Goal: Information Seeking & Learning: Find specific page/section

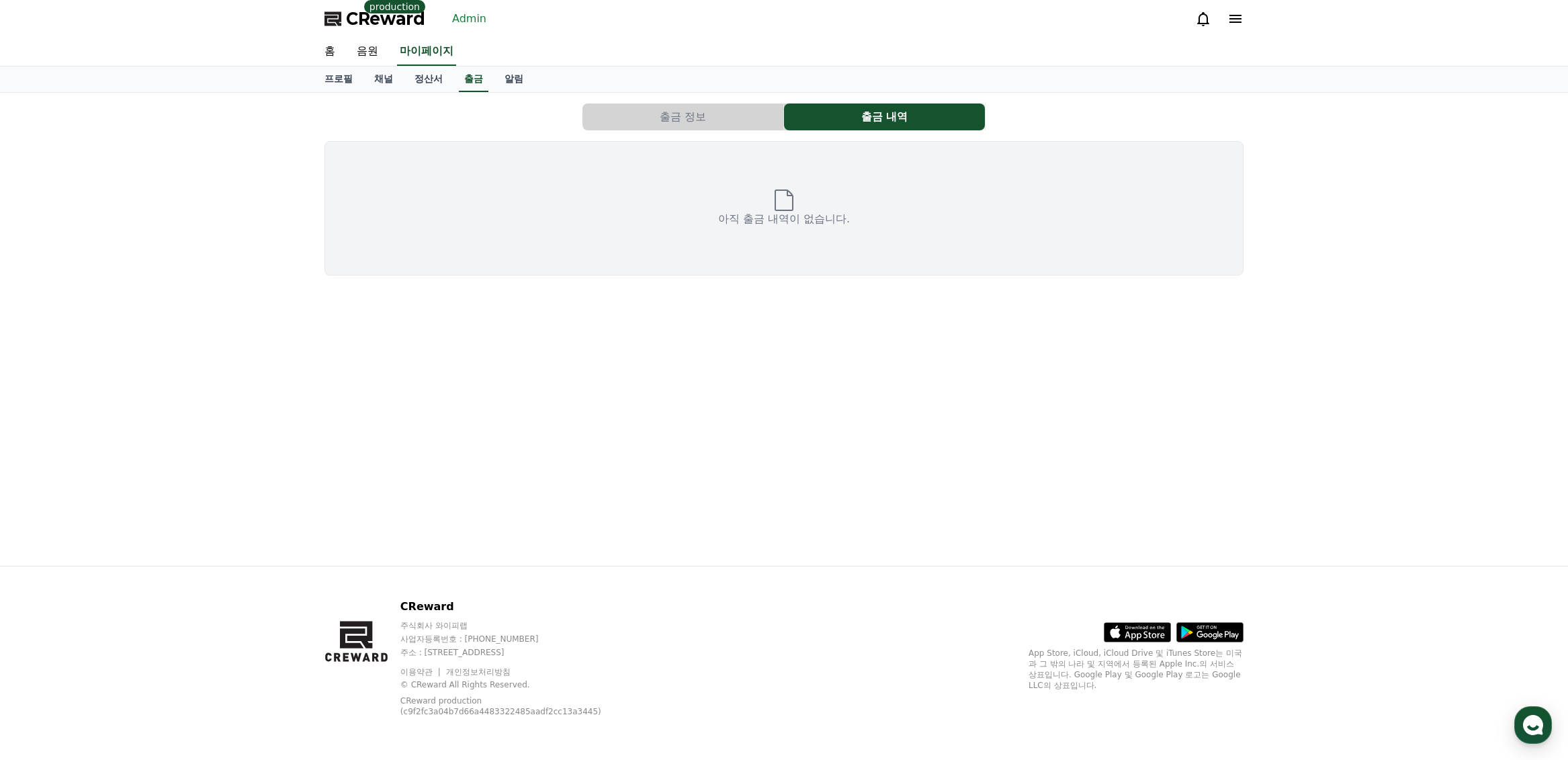
click at [477, 21] on link "Admin" at bounding box center [469, 18] width 45 height 21
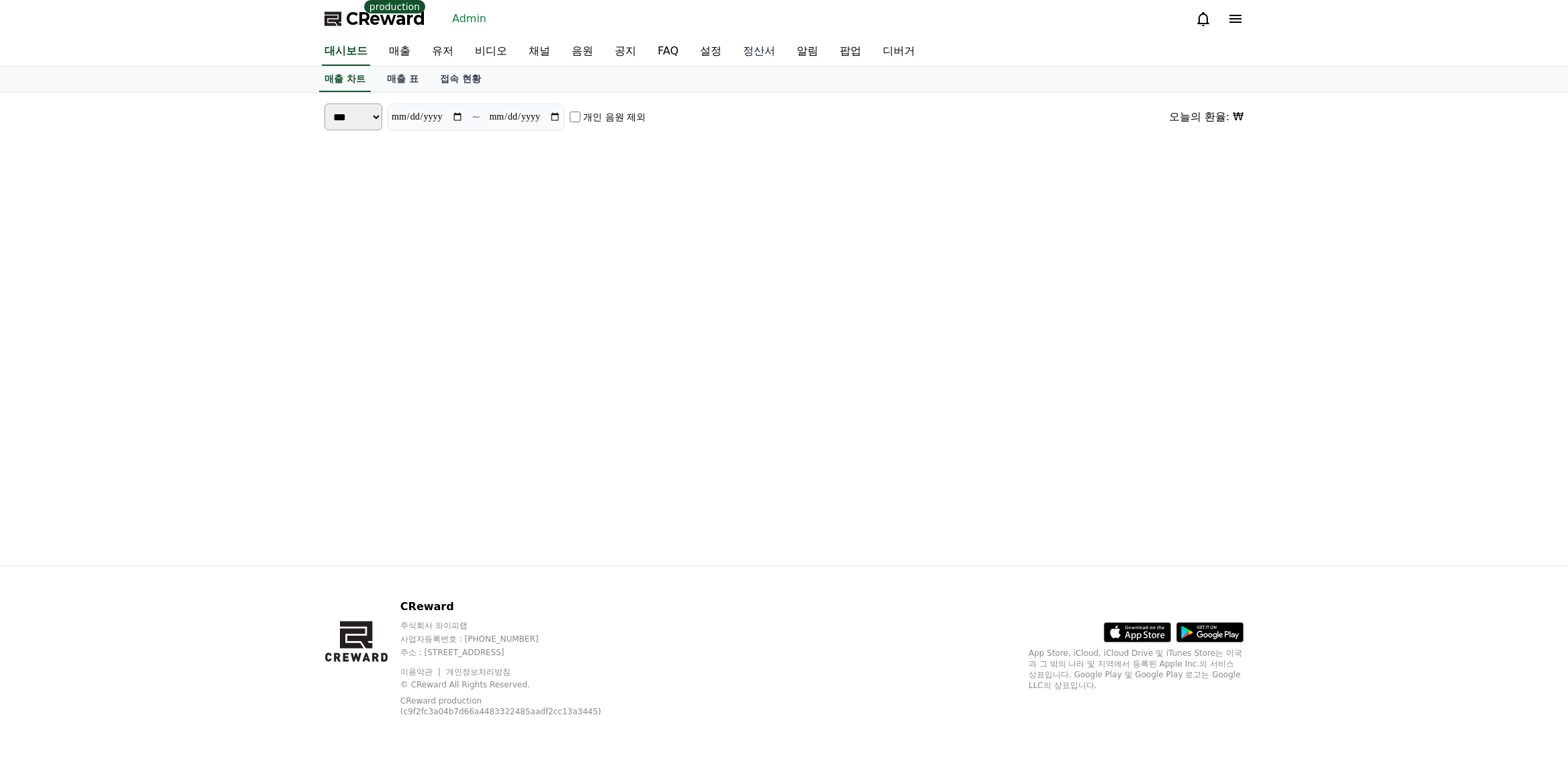
click at [751, 55] on link "정산서" at bounding box center [759, 51] width 54 height 28
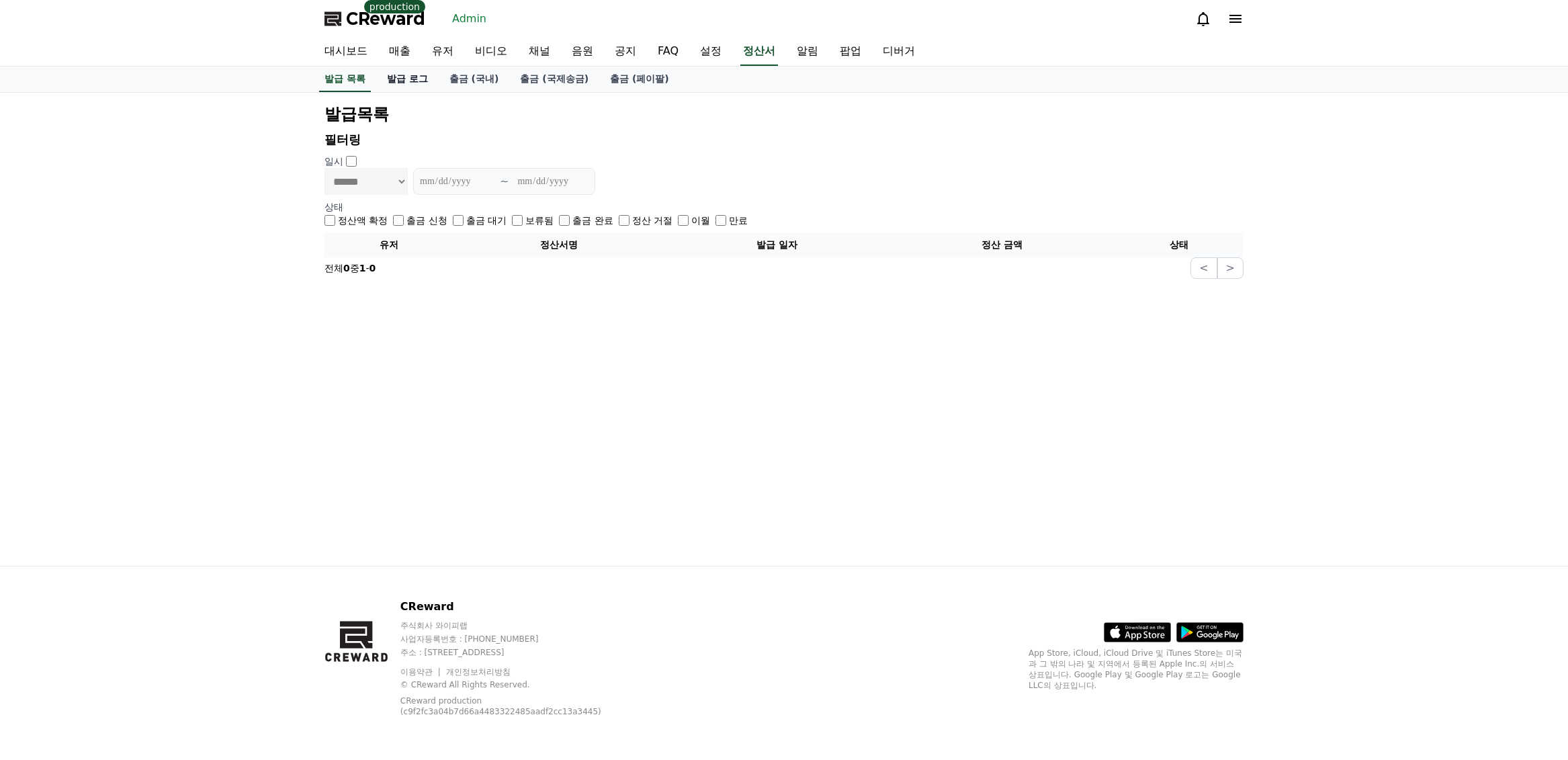
click at [405, 78] on link "발급 로그" at bounding box center [408, 79] width 63 height 26
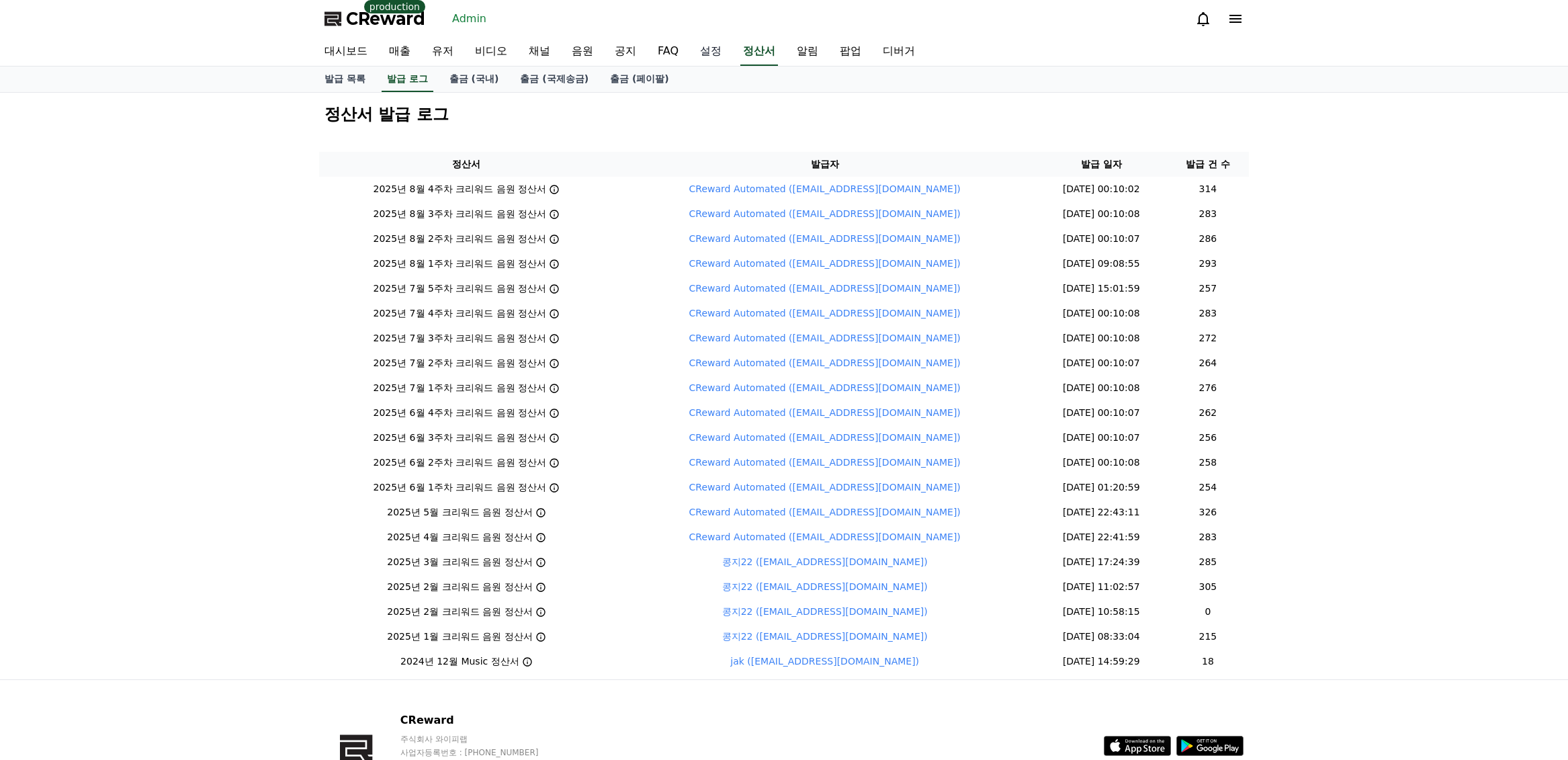
click at [699, 54] on link "설정" at bounding box center [710, 51] width 43 height 28
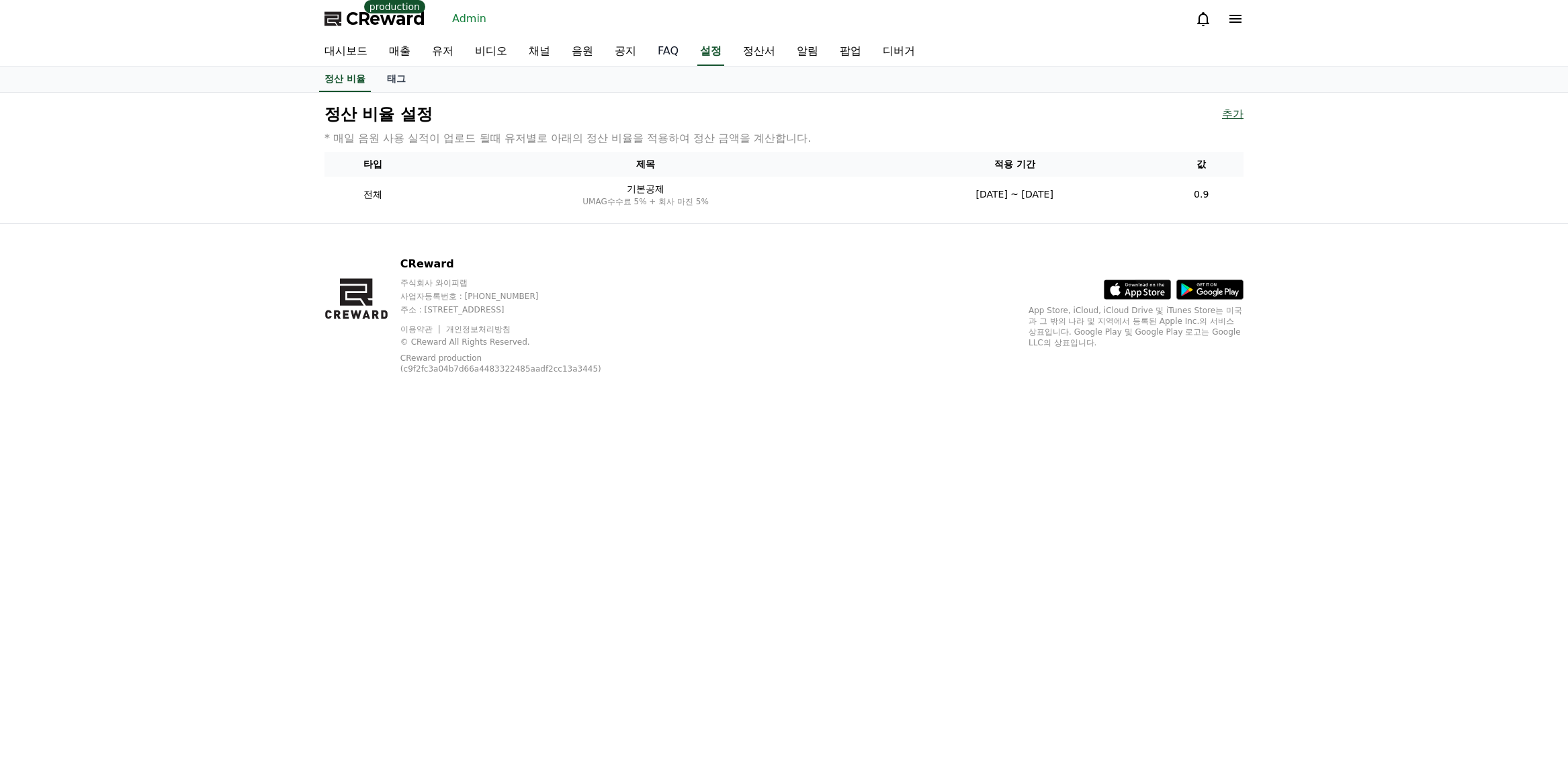
click at [671, 57] on link "FAQ" at bounding box center [668, 51] width 42 height 28
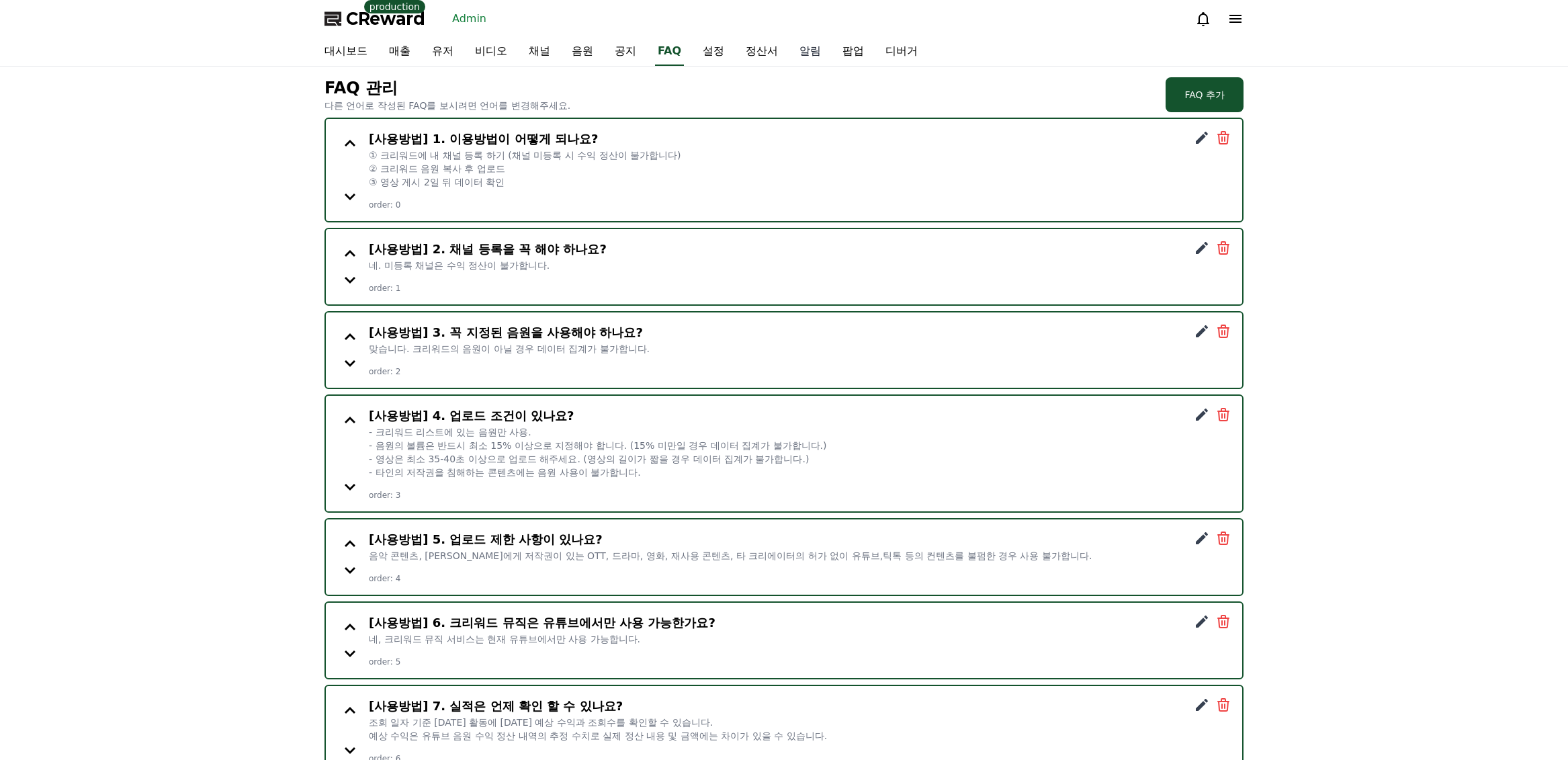
click at [799, 48] on link "알림" at bounding box center [810, 51] width 43 height 28
select select
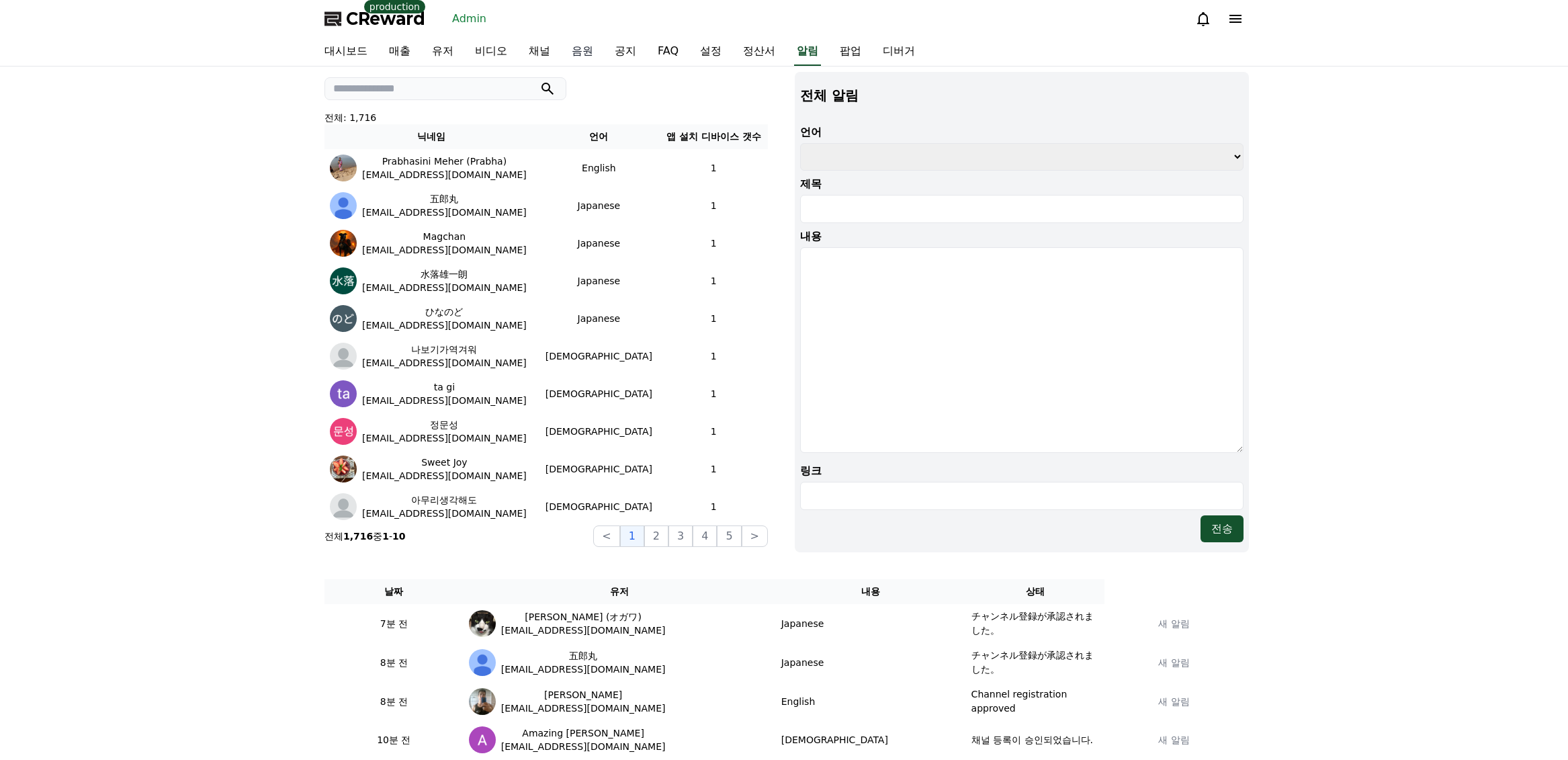
click at [569, 41] on link "음원" at bounding box center [582, 51] width 43 height 28
click at [558, 47] on link "채널" at bounding box center [539, 51] width 43 height 28
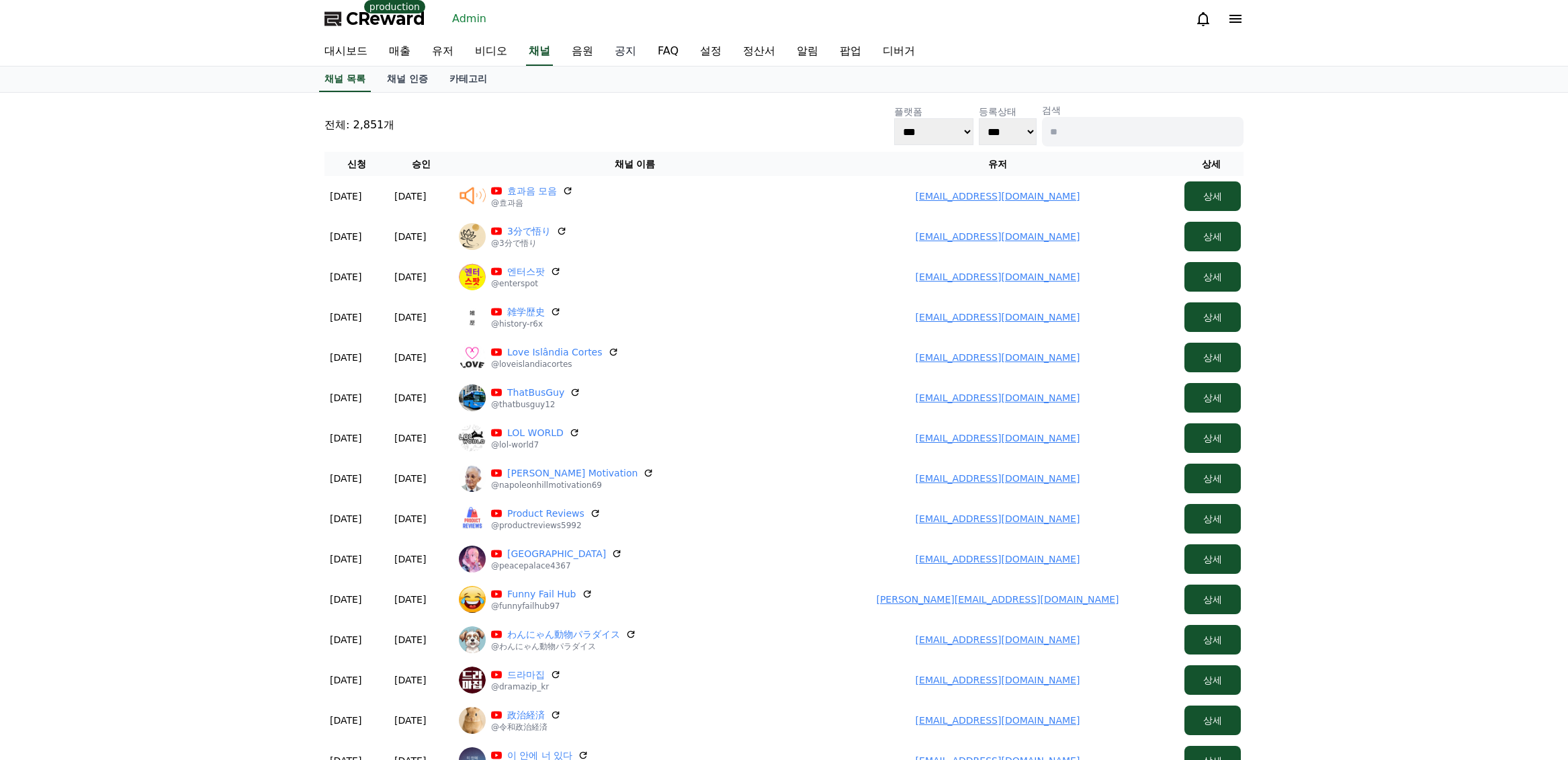
click at [614, 56] on link "공지" at bounding box center [626, 51] width 43 height 28
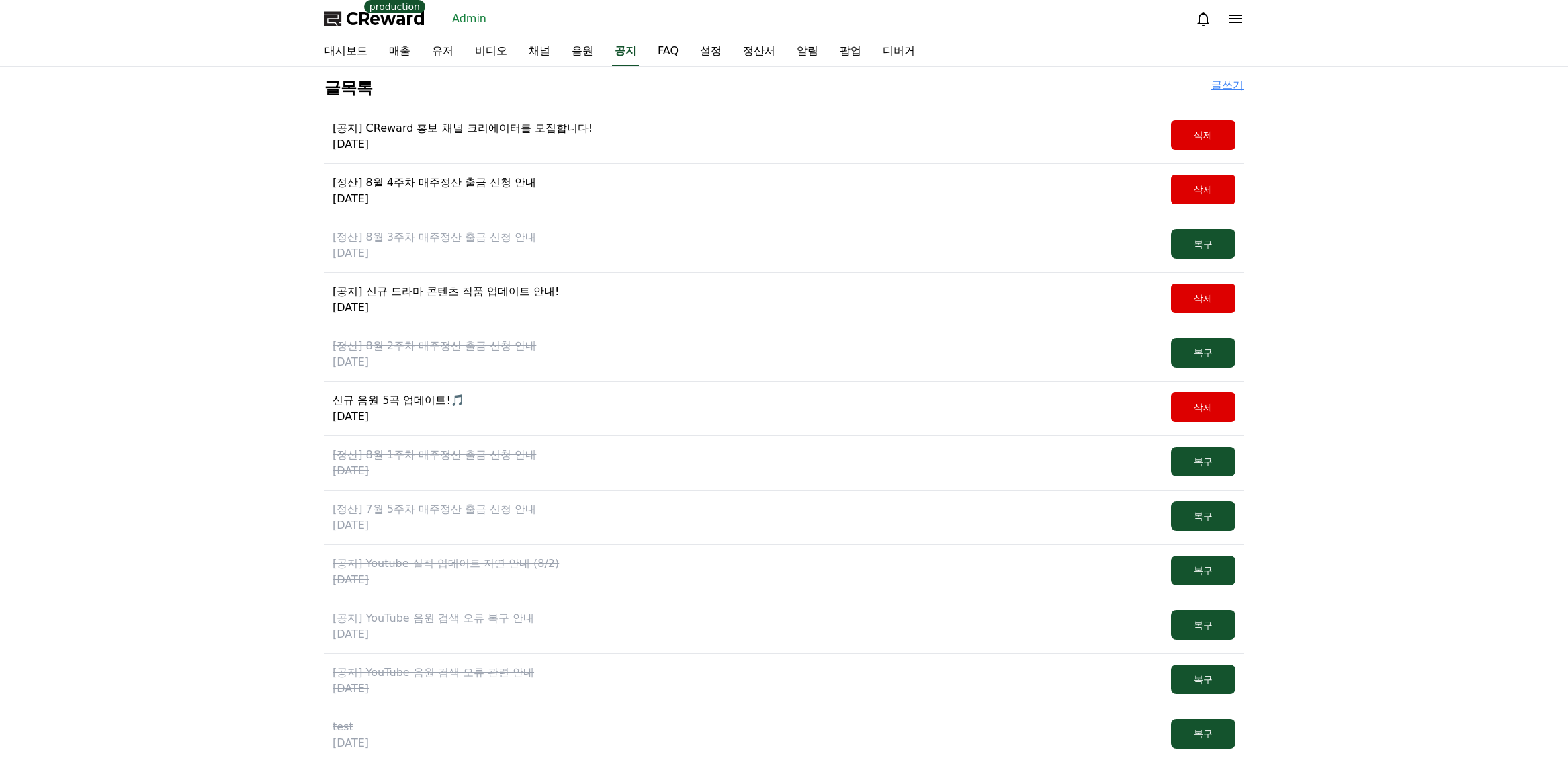
click at [467, 128] on p "[공지] CReward 홍보 채널 크리에이터를 모집합니다!" at bounding box center [462, 128] width 260 height 16
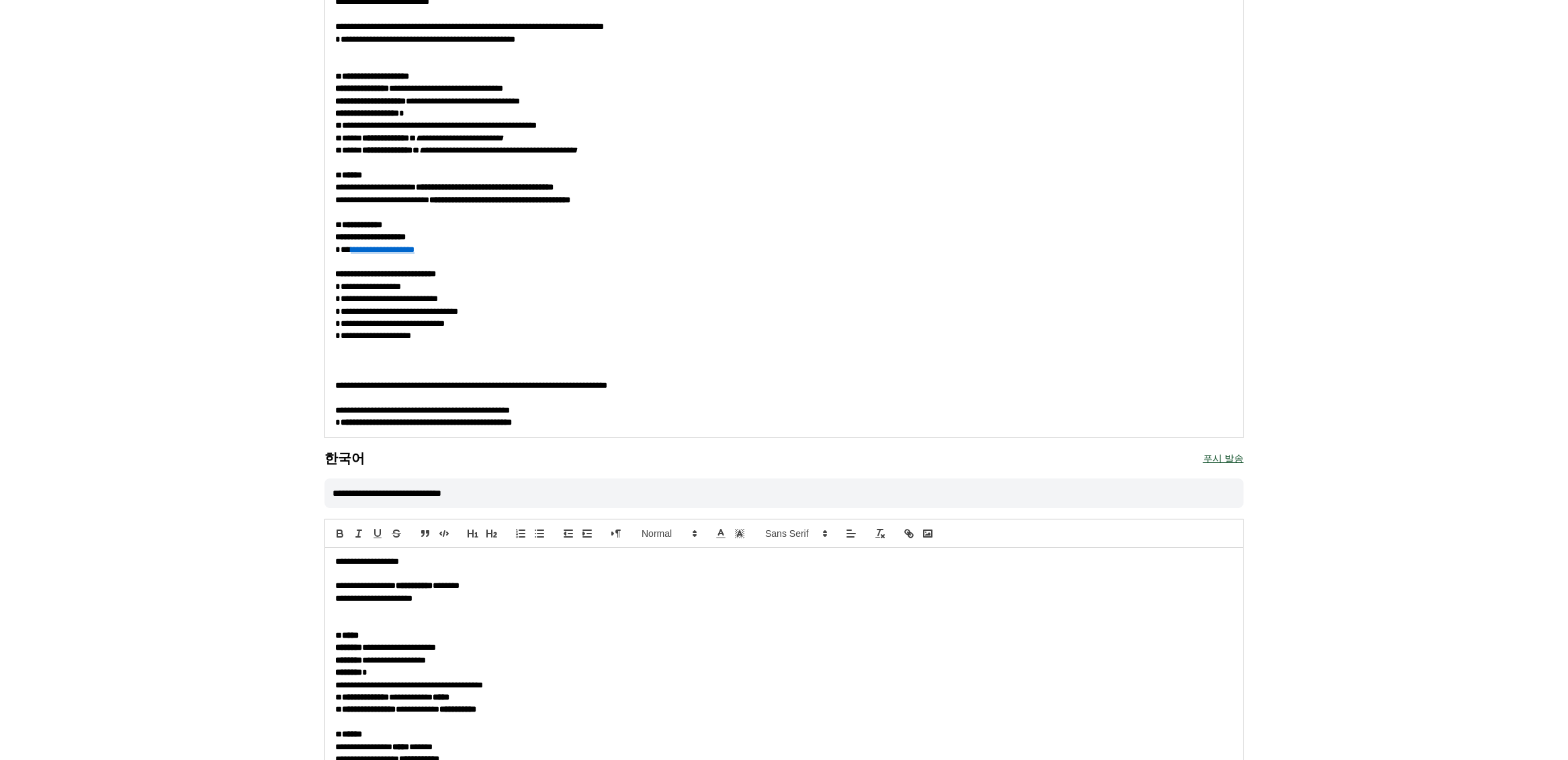
scroll to position [1210, 0]
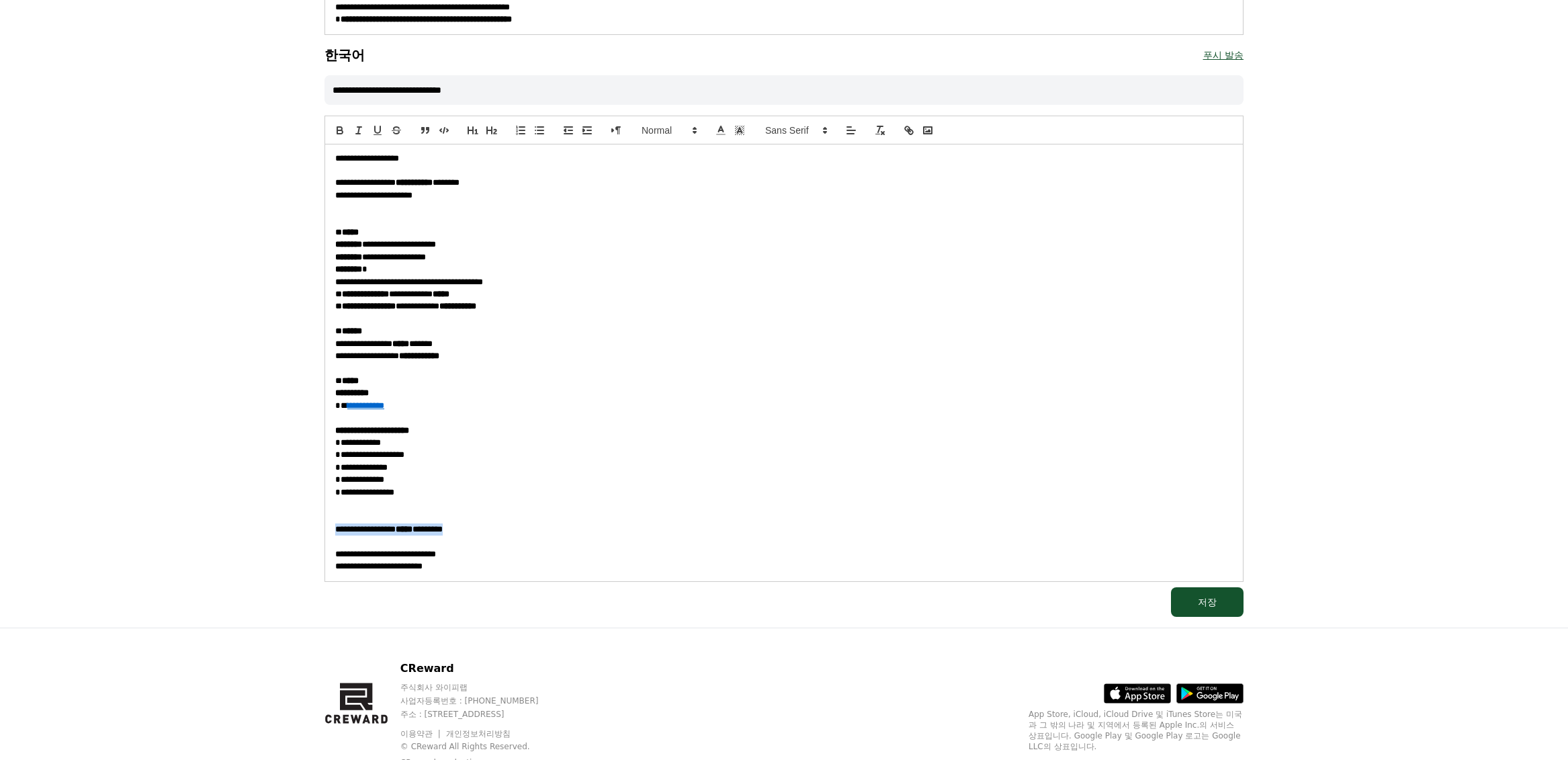
drag, startPoint x: 552, startPoint y: 531, endPoint x: 337, endPoint y: 537, distance: 215.1
click at [337, 536] on p "**********" at bounding box center [784, 530] width 897 height 12
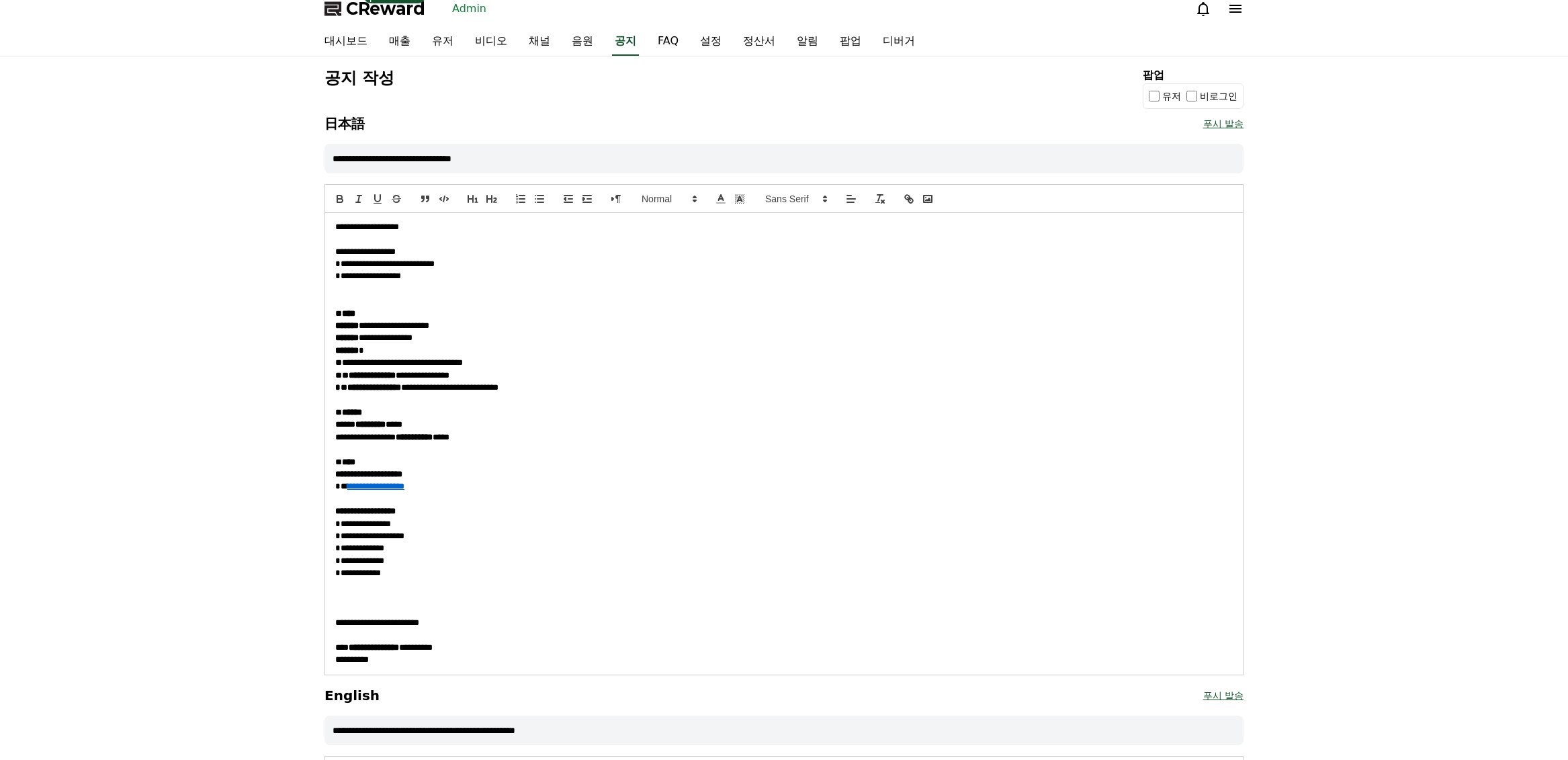
scroll to position [0, 0]
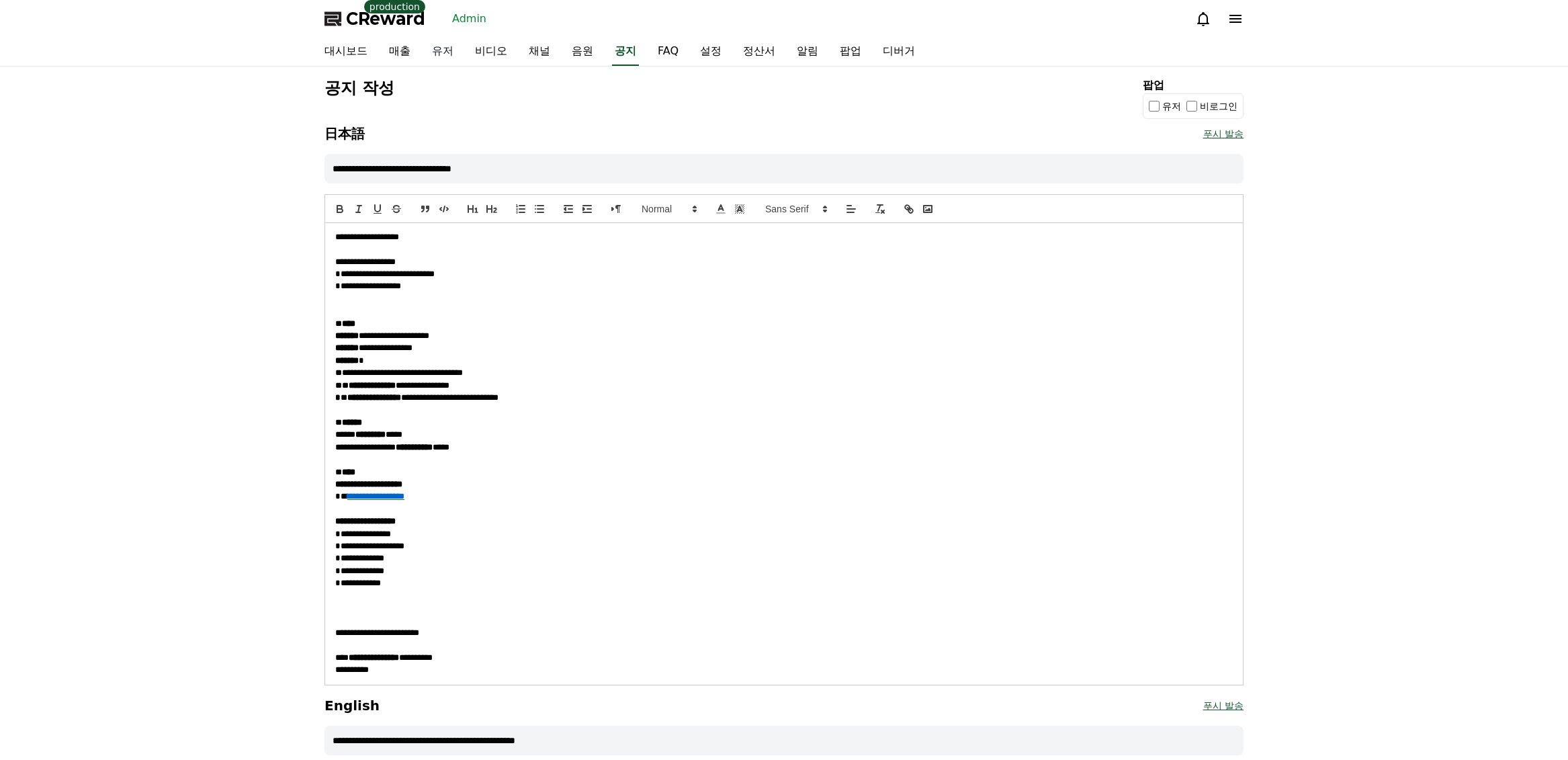
click at [452, 54] on link "유저" at bounding box center [443, 51] width 43 height 28
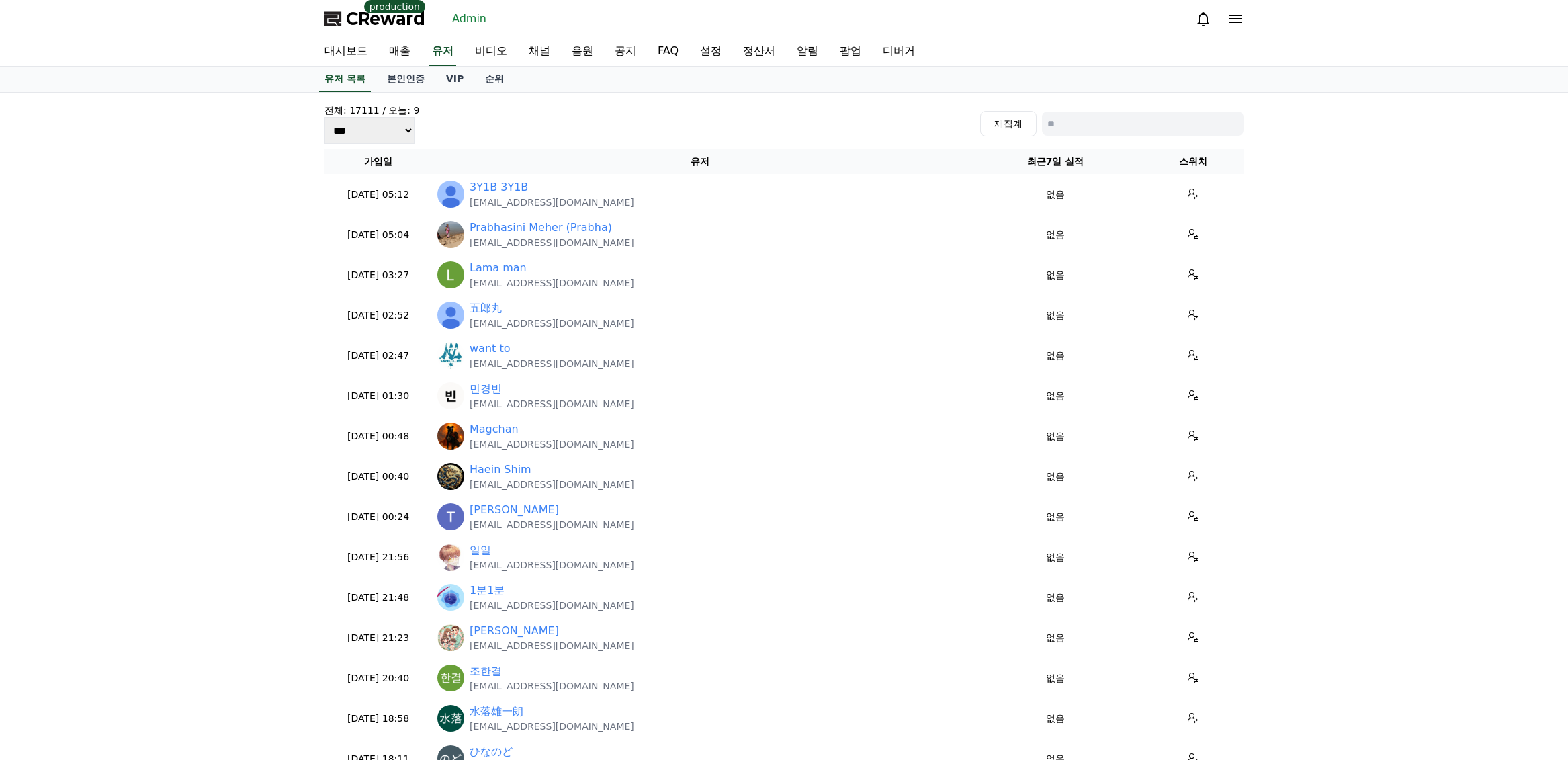
click at [1103, 143] on div "전체: 17111 / 오늘: 9 *** *** *** 재집계" at bounding box center [784, 123] width 919 height 40
click at [1102, 130] on input at bounding box center [1142, 123] width 201 height 24
paste input "**********"
type input "**********"
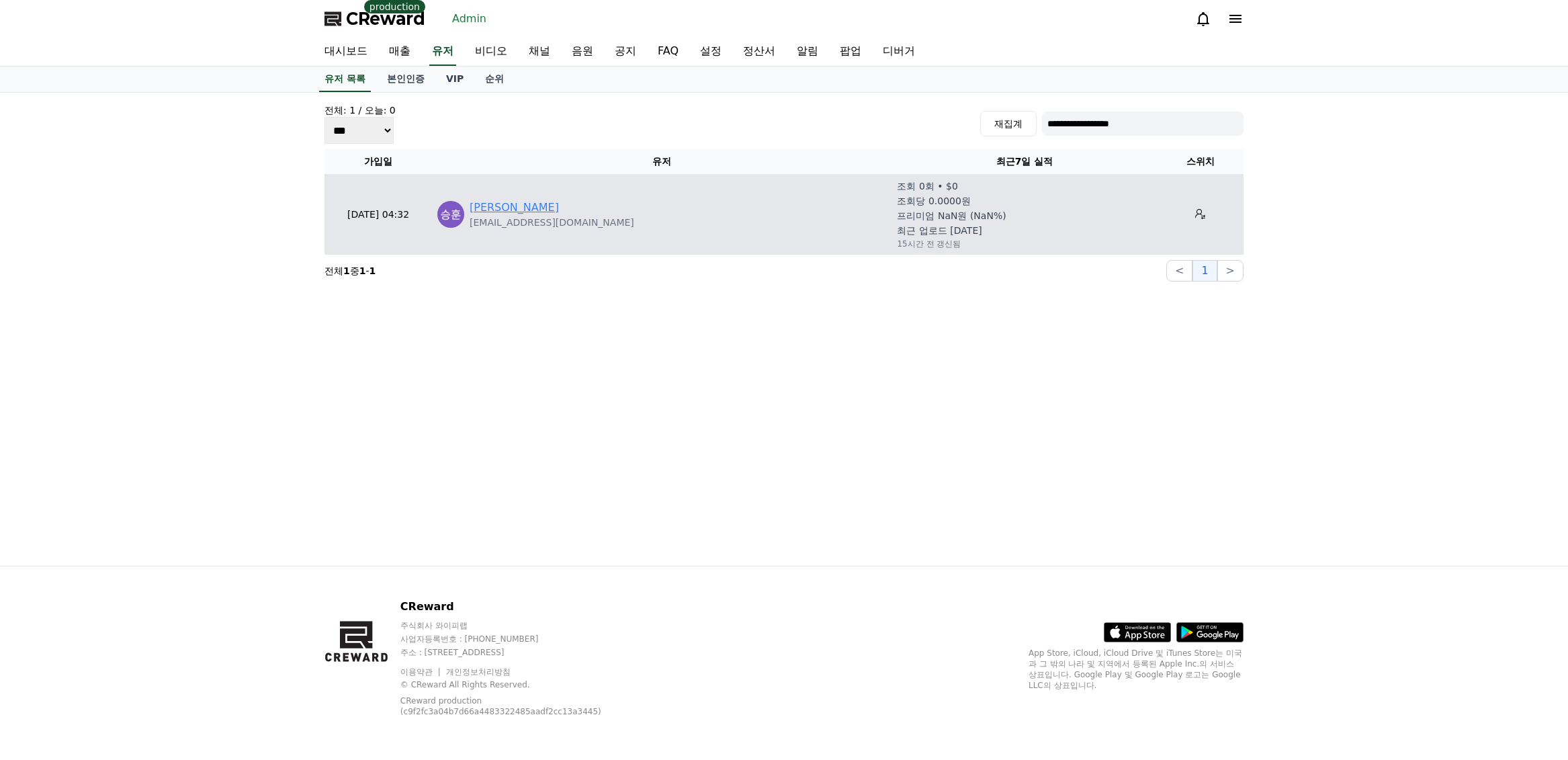
click at [490, 210] on link "[PERSON_NAME]" at bounding box center [514, 207] width 89 height 16
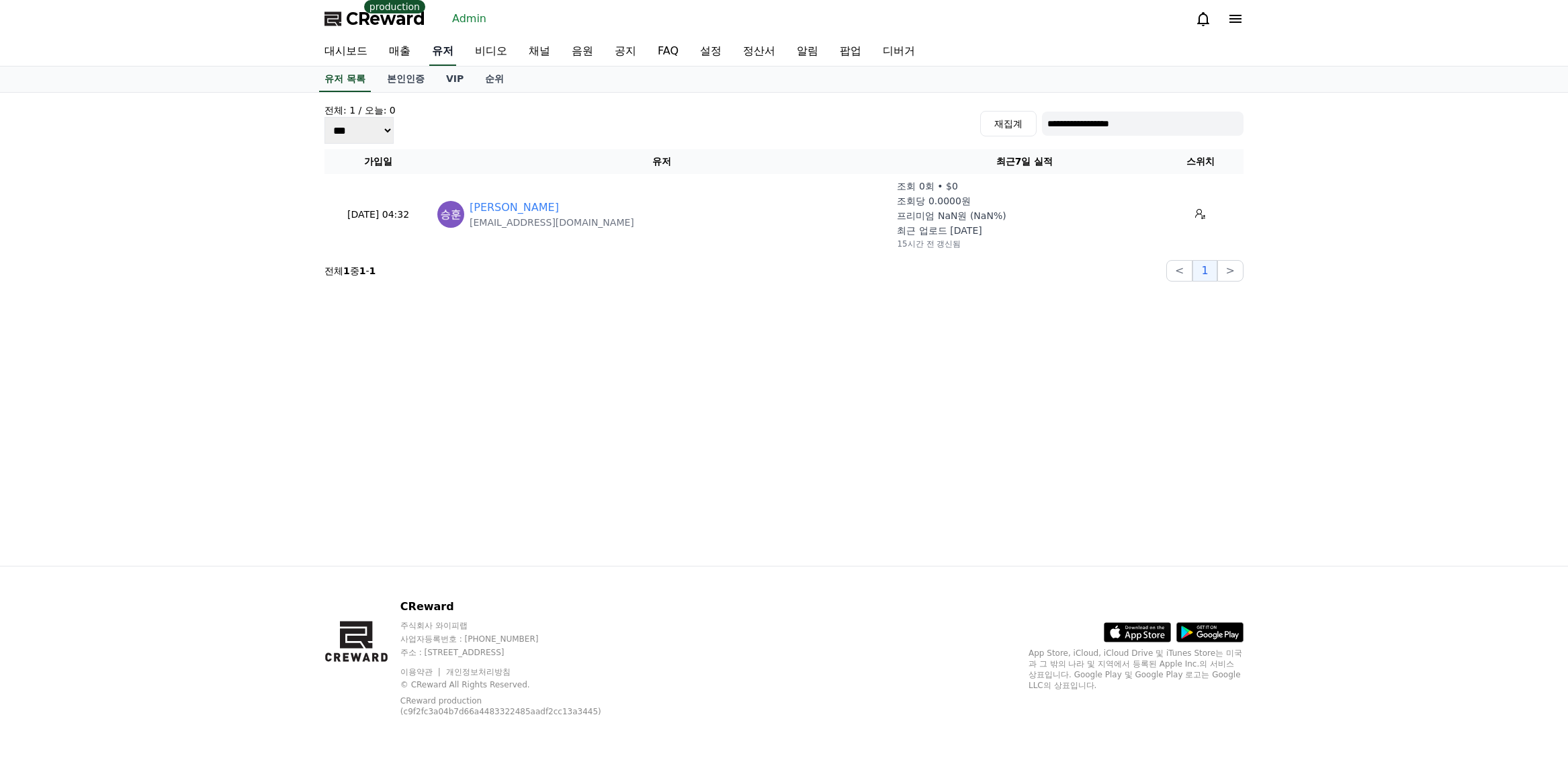
click at [452, 49] on link "유저" at bounding box center [443, 51] width 27 height 28
click at [460, 17] on link "Admin" at bounding box center [469, 18] width 45 height 21
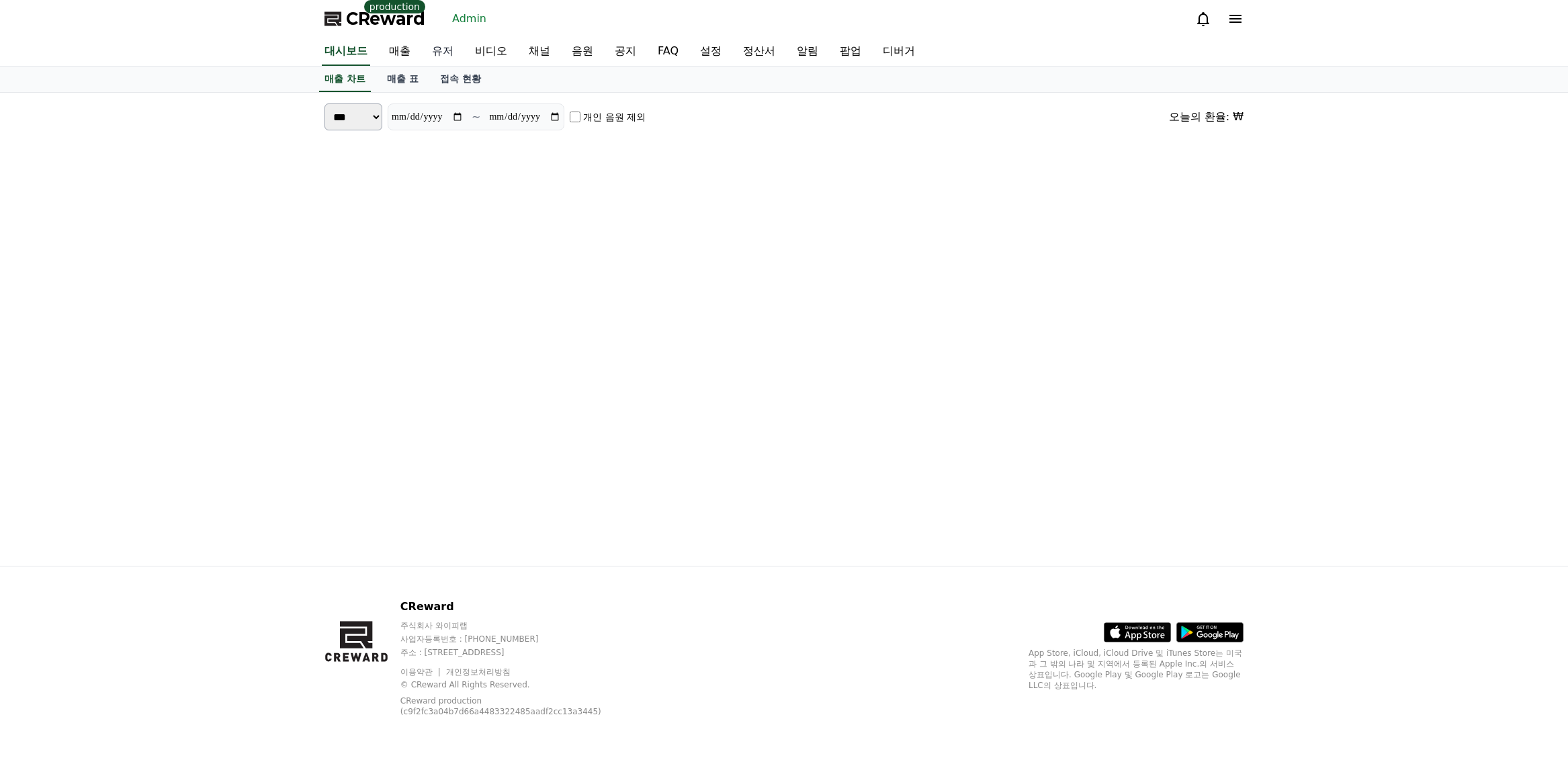
click at [450, 53] on link "유저" at bounding box center [443, 51] width 43 height 28
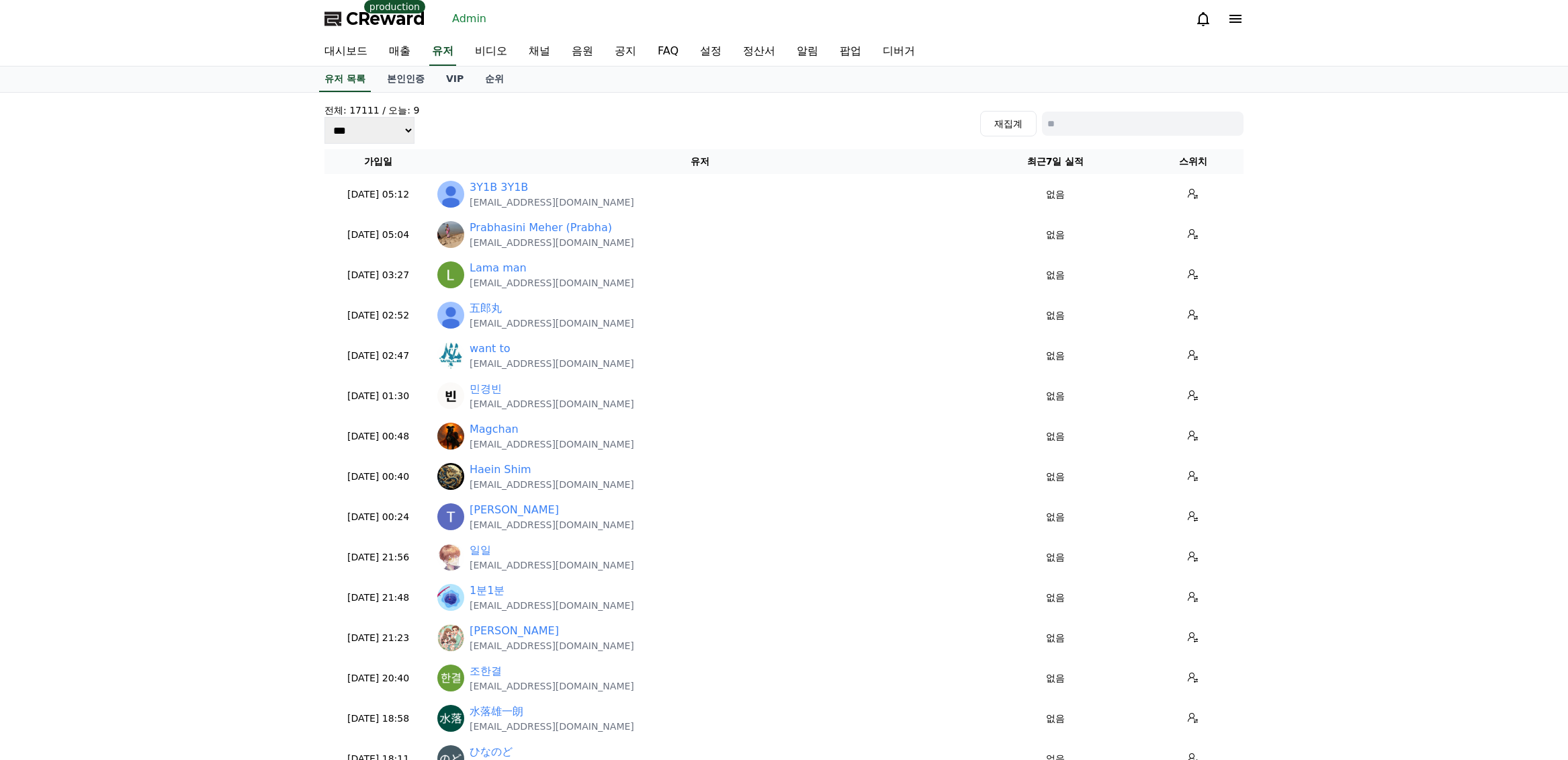
click at [1121, 123] on input at bounding box center [1142, 123] width 201 height 24
paste input "**********"
type input "**********"
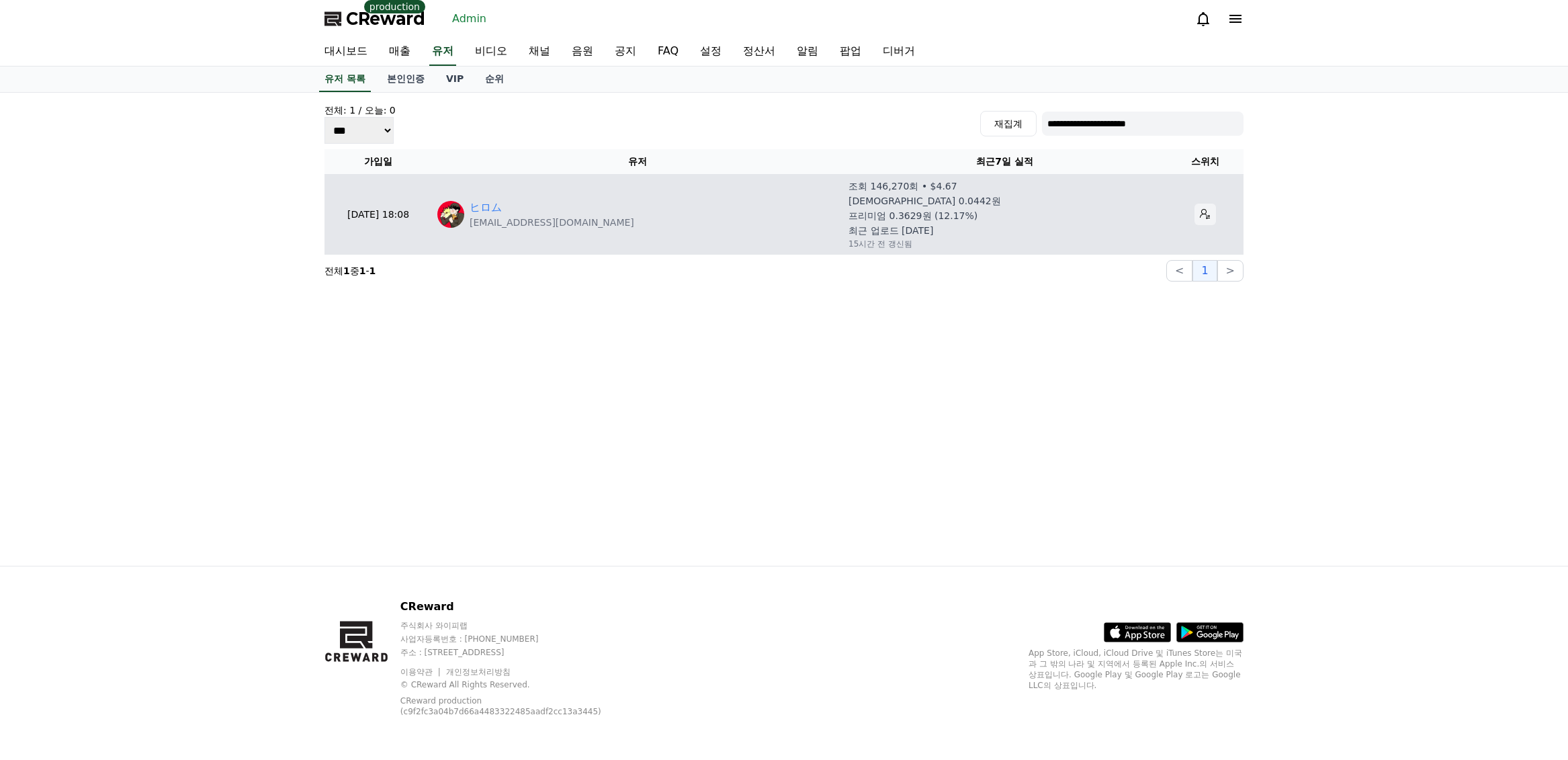
click at [1200, 215] on icon at bounding box center [1205, 214] width 11 height 11
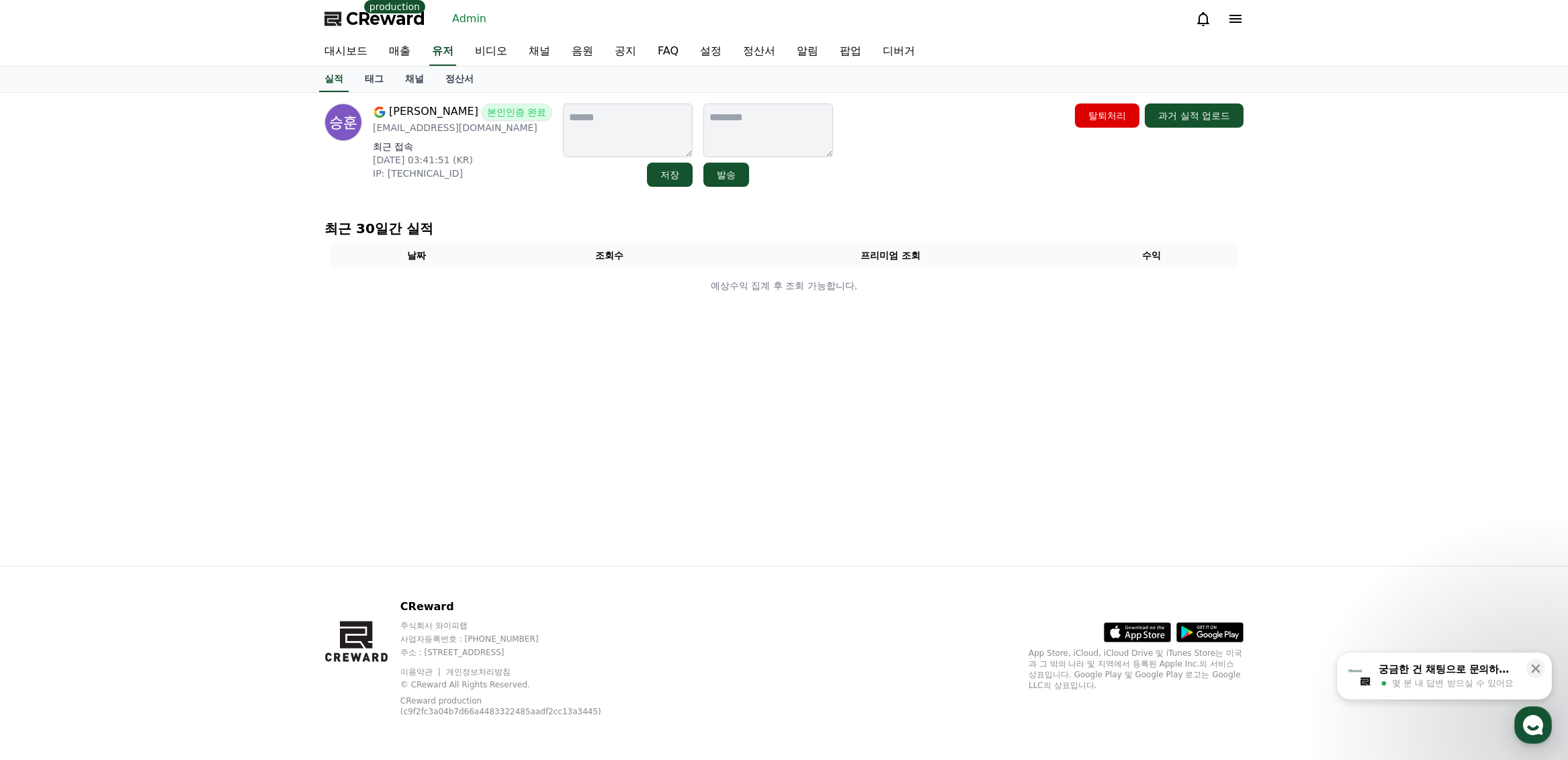
click at [405, 82] on link "채널" at bounding box center [414, 79] width 40 height 26
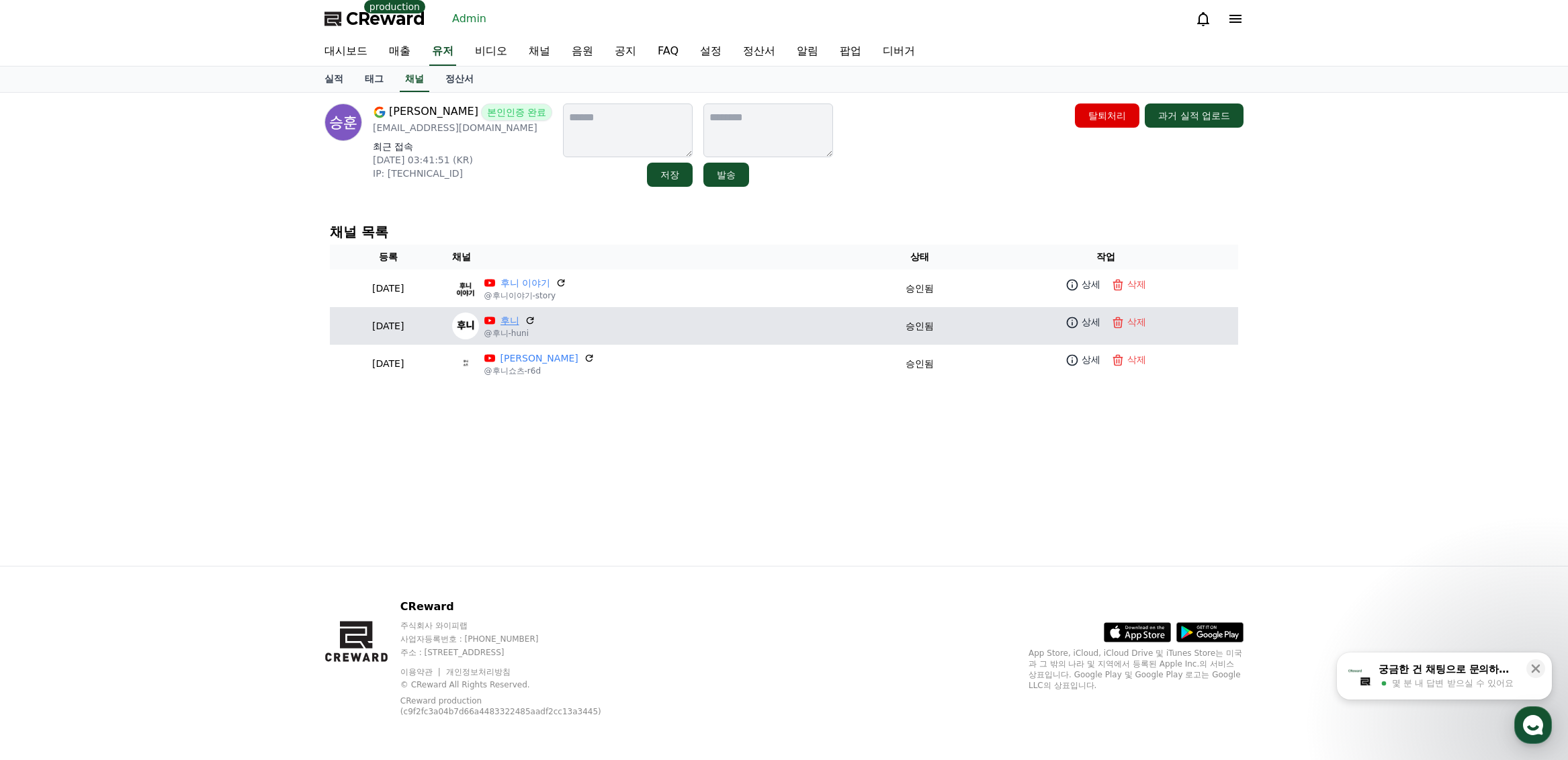
click at [519, 325] on link "후니" at bounding box center [510, 320] width 19 height 14
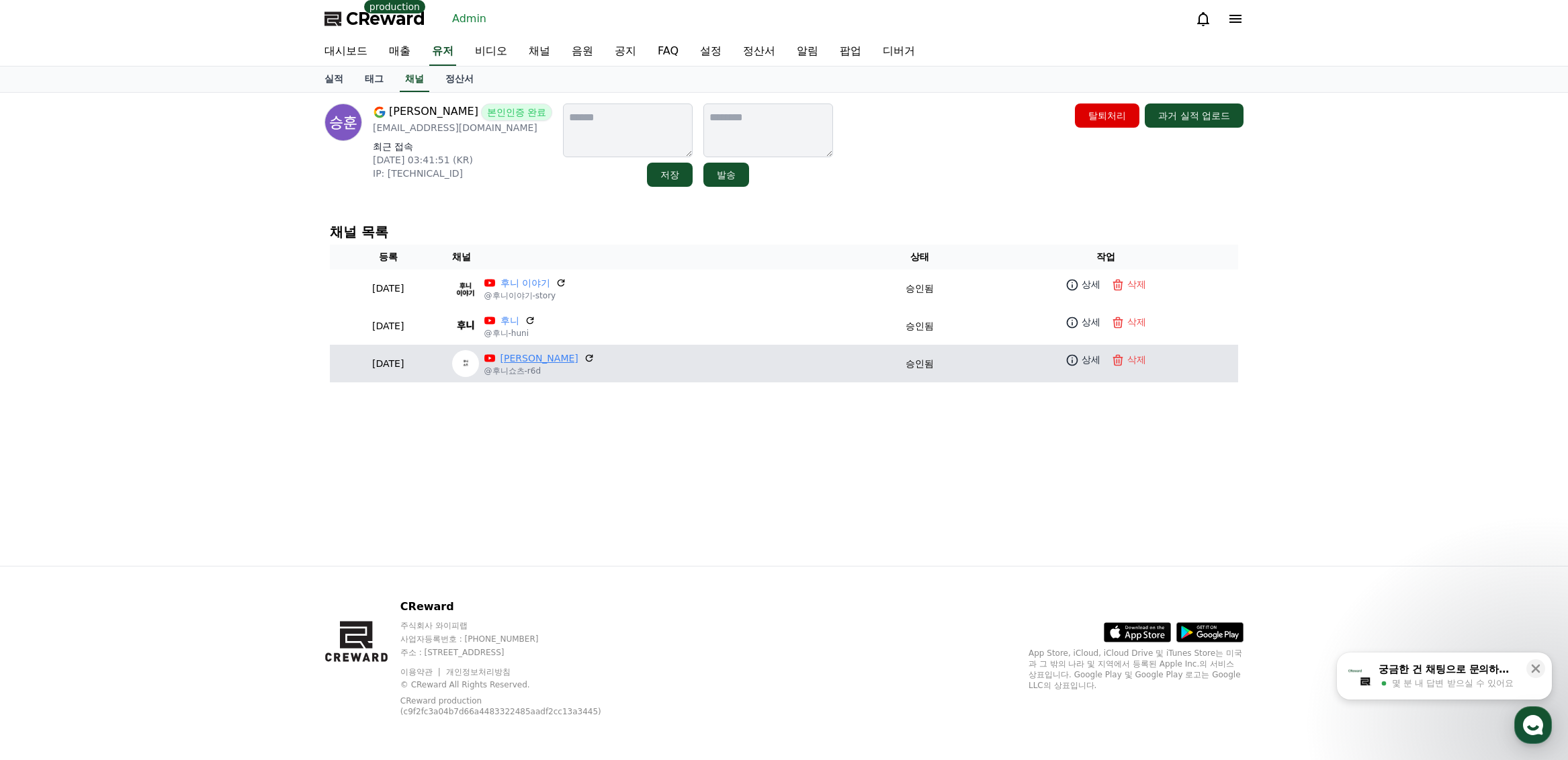
click at [553, 364] on link "[PERSON_NAME]" at bounding box center [540, 358] width 78 height 14
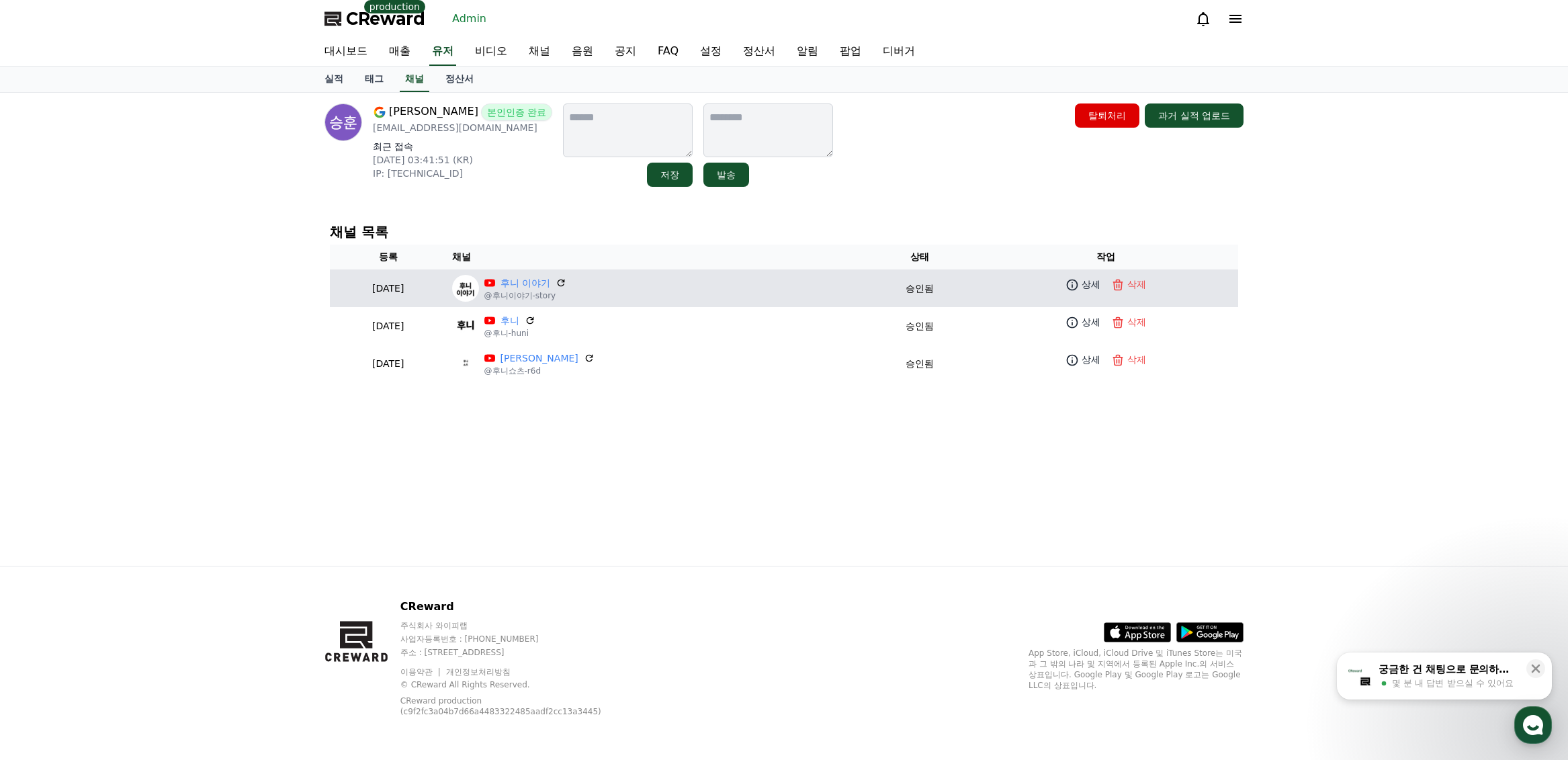
click at [566, 290] on p "@후니이야기-story" at bounding box center [525, 295] width 82 height 11
click at [550, 283] on link "후니 이야기" at bounding box center [525, 283] width 49 height 14
